Goal: Task Accomplishment & Management: Manage account settings

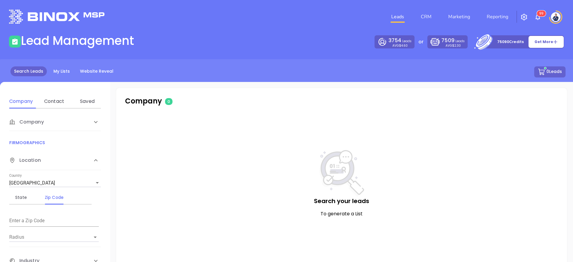
click at [553, 16] on img at bounding box center [556, 17] width 10 height 10
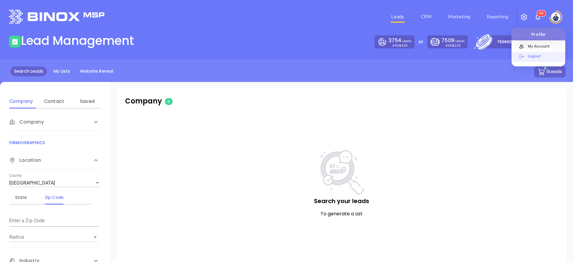
click at [541, 55] on p "Logout" at bounding box center [545, 56] width 40 height 6
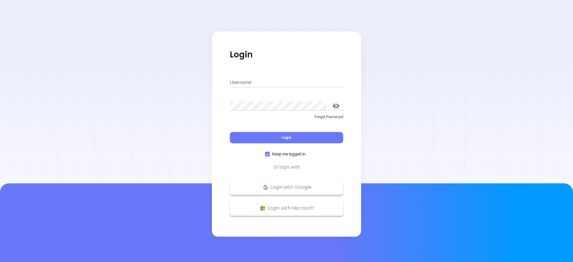
type input "kevin@binoxmsp.com"
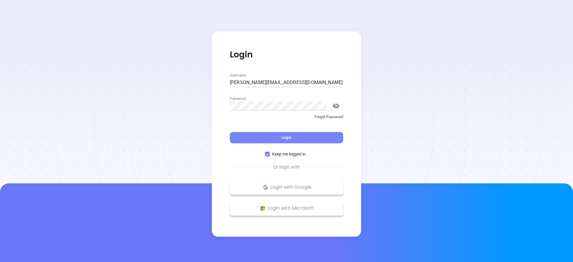
click at [281, 140] on button "Login" at bounding box center [286, 137] width 113 height 11
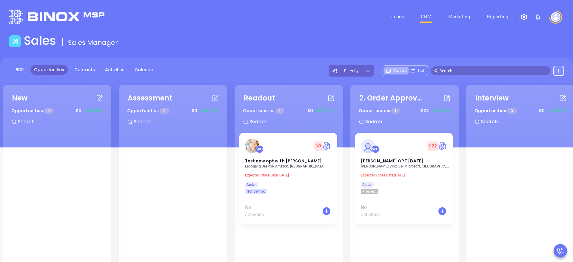
click at [524, 14] on img "button" at bounding box center [524, 16] width 7 height 7
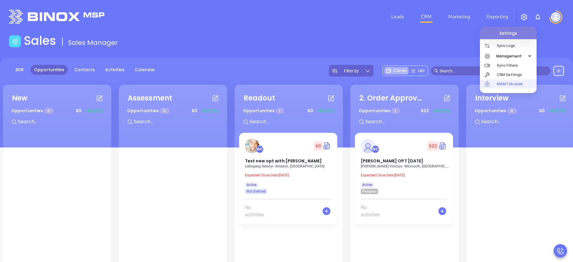
click at [517, 86] on p "MGMT Module" at bounding box center [517, 83] width 40 height 9
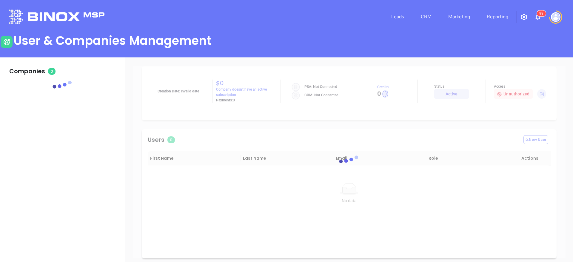
click at [526, 15] on img "button" at bounding box center [524, 16] width 7 height 7
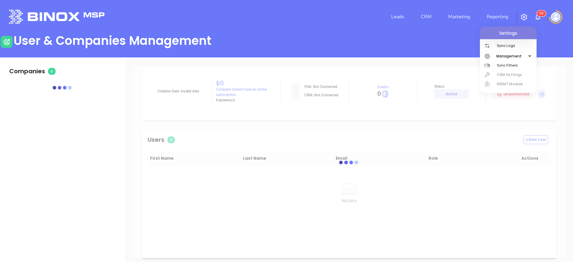
click at [561, 19] on div at bounding box center [556, 16] width 17 height 13
click at [559, 18] on img at bounding box center [556, 17] width 10 height 10
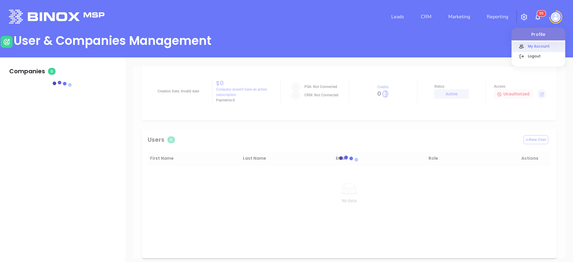
click at [542, 46] on p "My Account" at bounding box center [545, 46] width 40 height 6
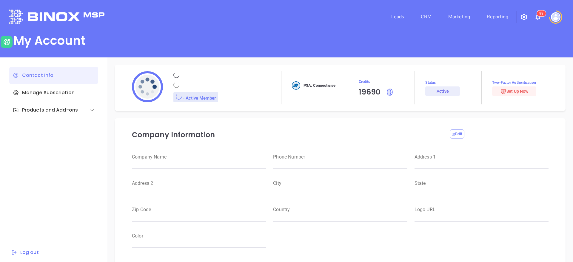
type input "Kevin"
type input "Barrientos"
type input "kevin@binoxmsp.com"
type input "Binox Company Test"
type input "Raulitos Company 2"
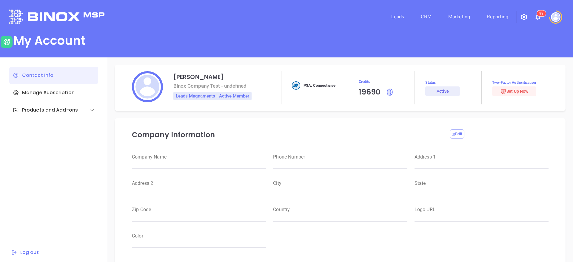
type input "(412) 123-4123"
type input "123 Main St"
type input "Suite 100"
type input "Anytown"
type input "CA"
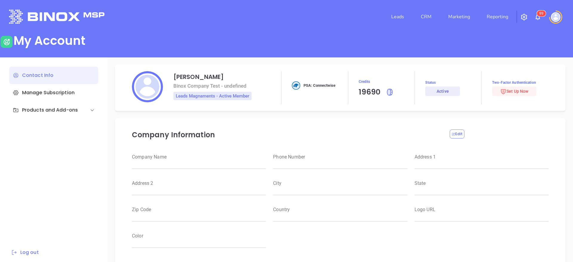
type input "12345"
type input "US"
type input "https://motiva.net/wp-content/uploads/2024/02/Motiva-Networks-High-DPI.png"
type input "#000000"
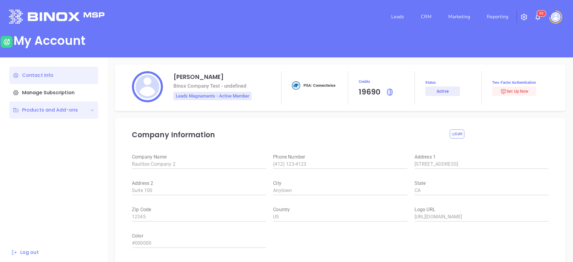
click at [35, 113] on div "Products and Add-ons" at bounding box center [53, 109] width 89 height 17
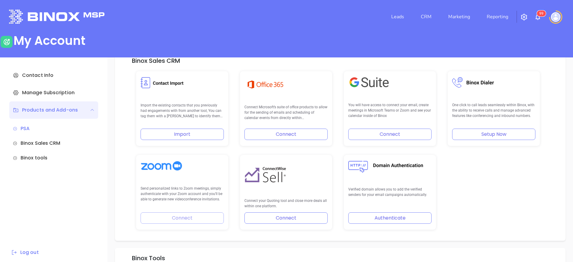
scroll to position [131, 0]
click at [182, 216] on div "Send personalized links to Zoom meetings, simply authenticate with your Zoom ac…" at bounding box center [182, 191] width 92 height 75
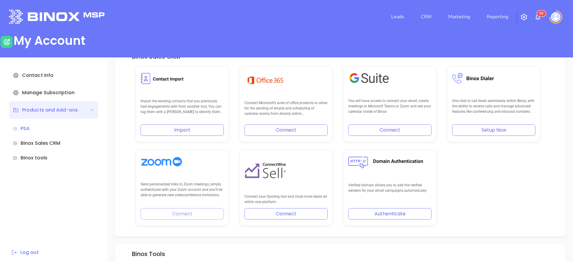
scroll to position [137, 0]
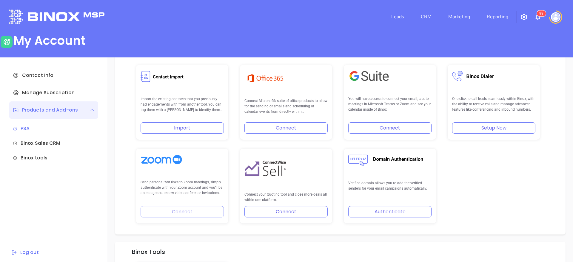
click at [296, 127] on button "Connect" at bounding box center [286, 127] width 83 height 11
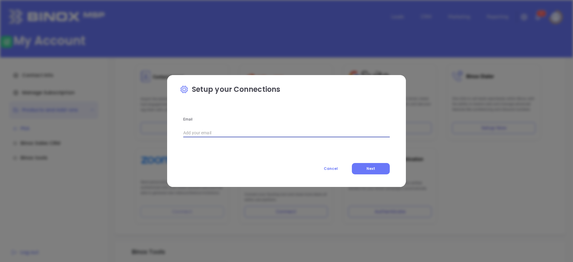
click at [228, 131] on input "text" at bounding box center [286, 132] width 207 height 9
type input "dromero@binoxmsp.com"
click at [377, 168] on button "Next" at bounding box center [371, 168] width 38 height 11
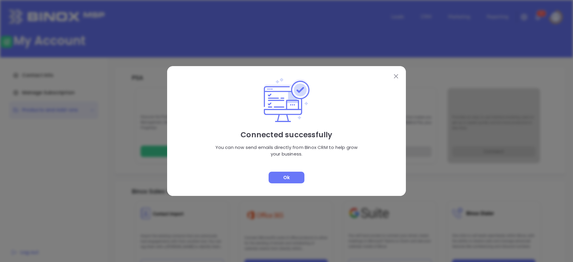
click at [283, 173] on div "Ok" at bounding box center [287, 177] width 36 height 12
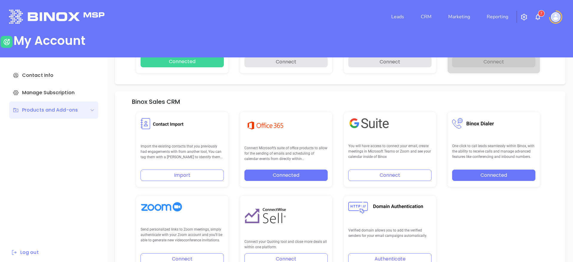
scroll to position [122, 0]
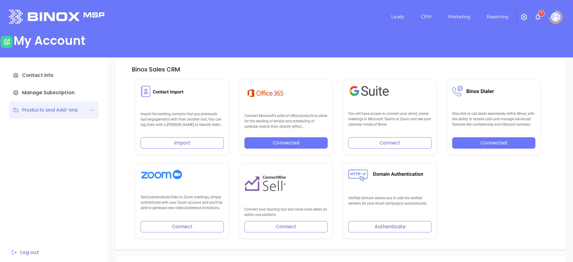
click at [190, 225] on button "Connect" at bounding box center [182, 226] width 83 height 11
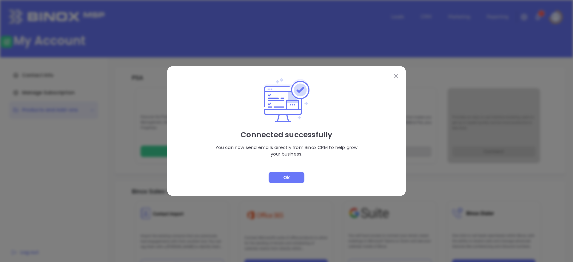
click at [284, 179] on div "Ok" at bounding box center [287, 177] width 36 height 12
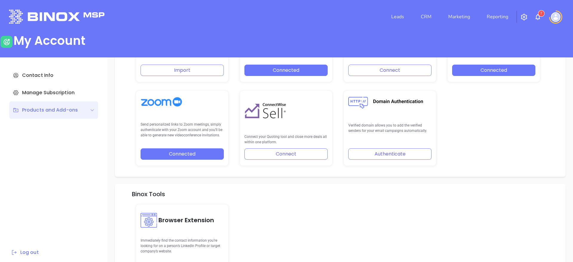
scroll to position [193, 0]
